Goal: Task Accomplishment & Management: Complete application form

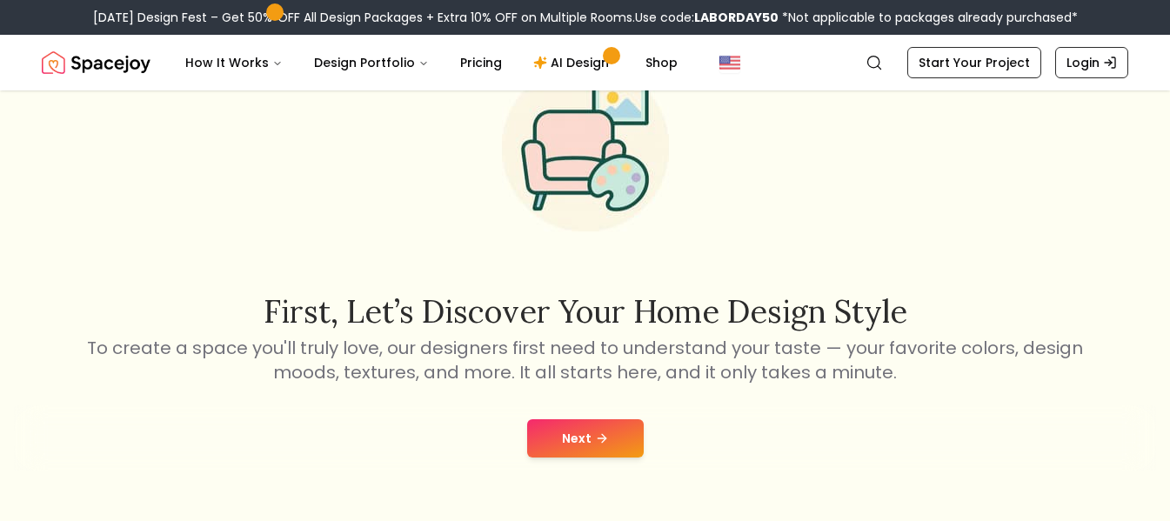
scroll to position [104, 0]
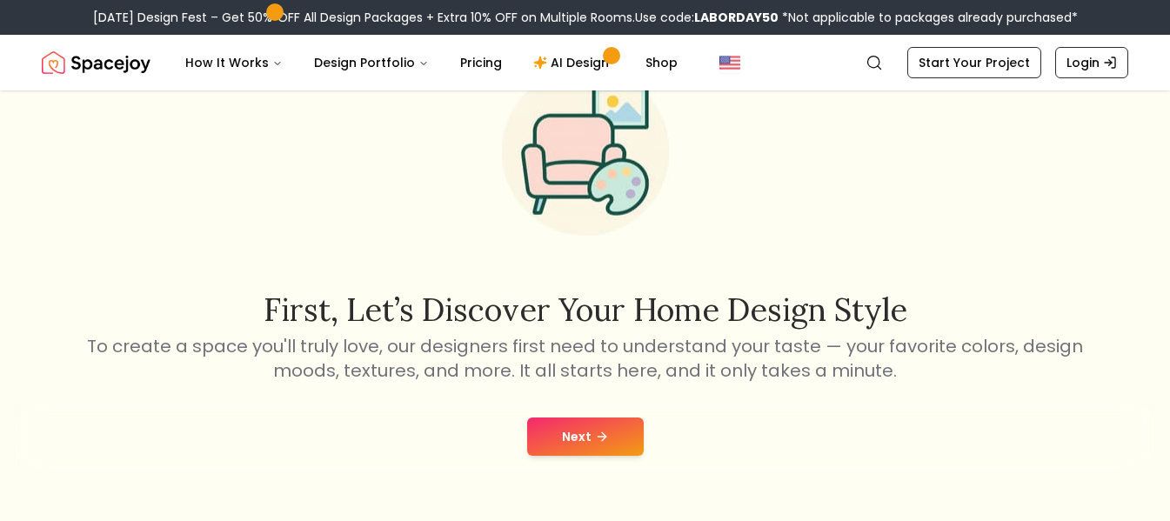
click at [559, 439] on button "Next" at bounding box center [585, 436] width 117 height 38
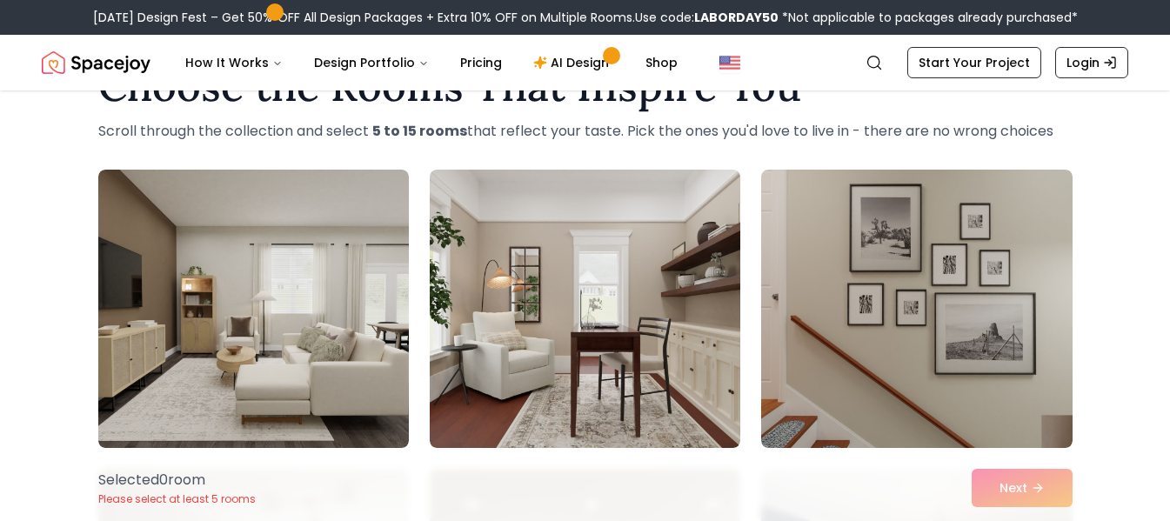
scroll to position [70, 0]
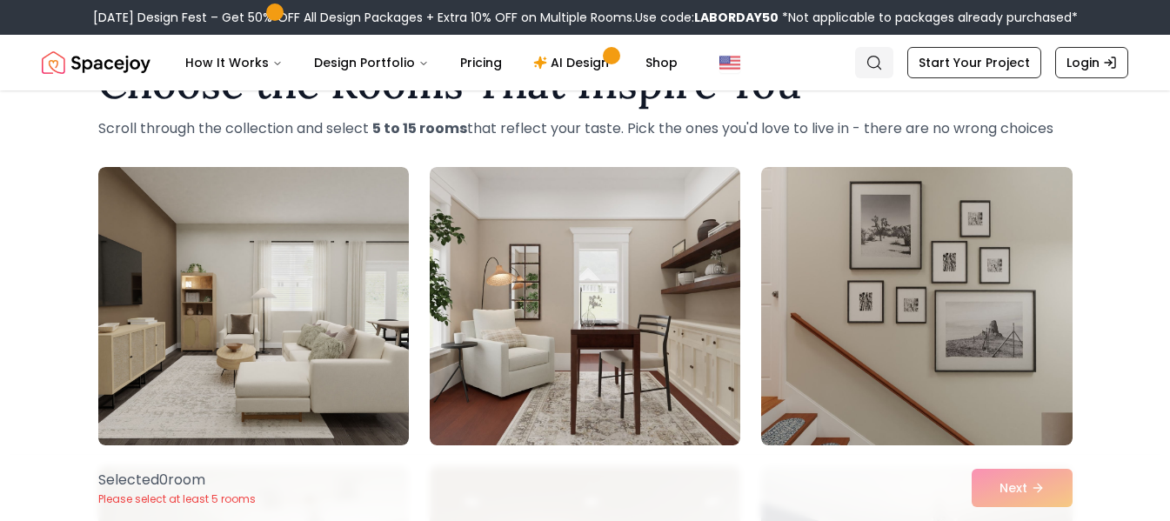
click at [877, 61] on icon "Global" at bounding box center [873, 62] width 17 height 17
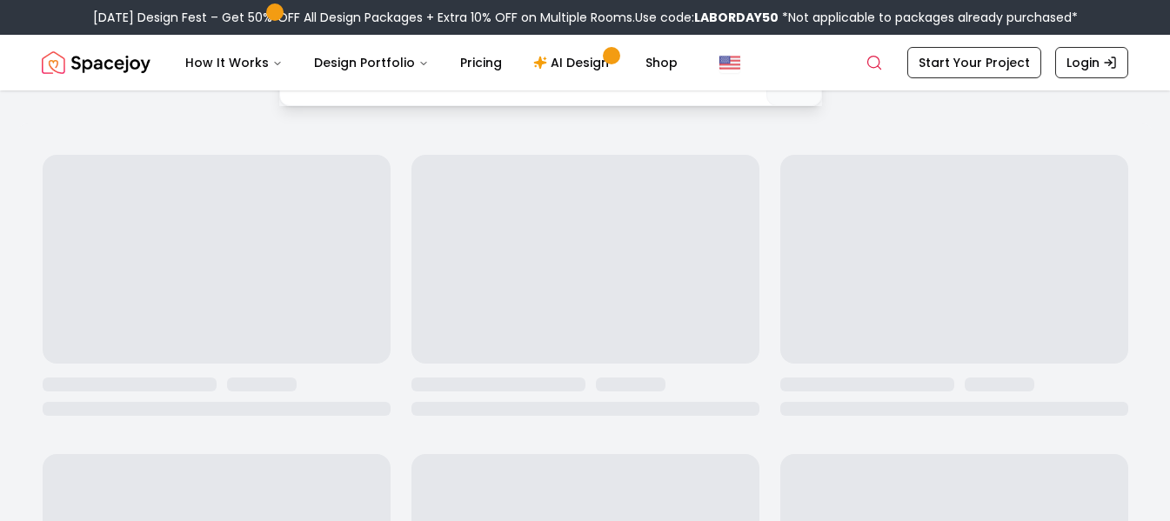
scroll to position [42, 0]
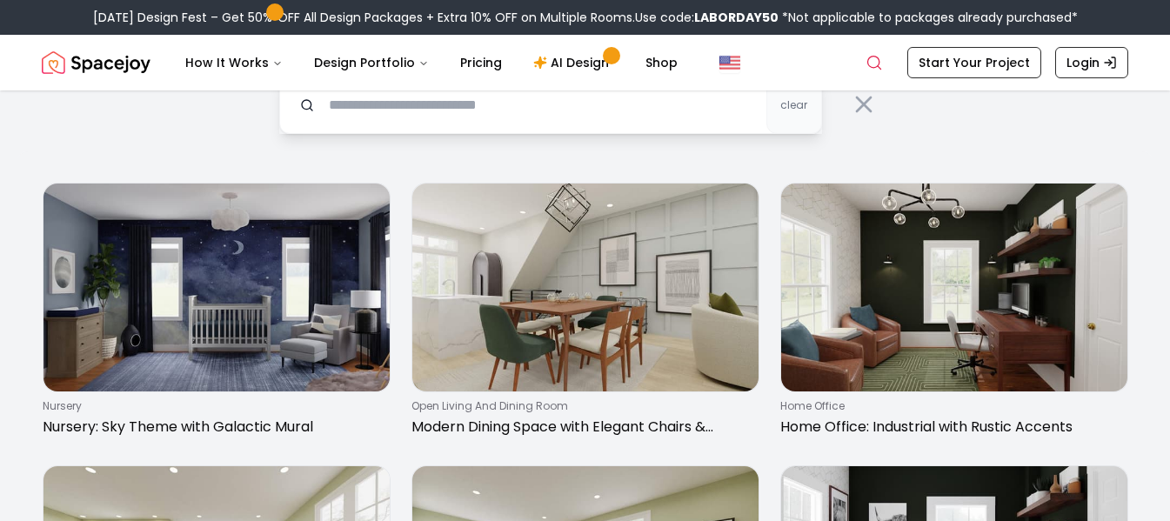
click at [539, 123] on input "text" at bounding box center [550, 105] width 543 height 57
type input "**********"
